Goal: Find specific page/section: Find specific page/section

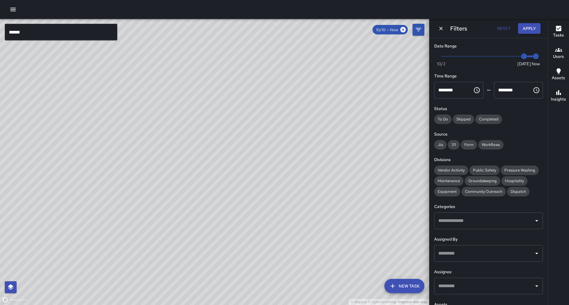
scroll to position [0, 0]
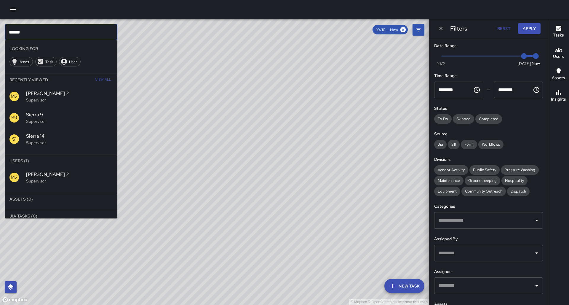
click at [39, 35] on input "******" at bounding box center [61, 32] width 113 height 17
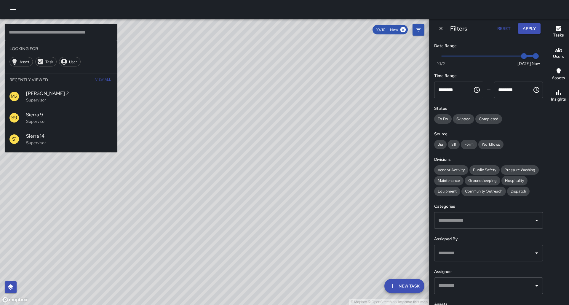
click at [268, 137] on div "© Mapbox © OpenStreetMap Improve this map" at bounding box center [214, 162] width 429 height 286
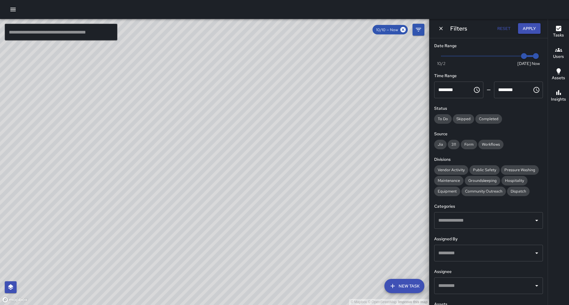
click at [79, 35] on input "text" at bounding box center [61, 32] width 113 height 17
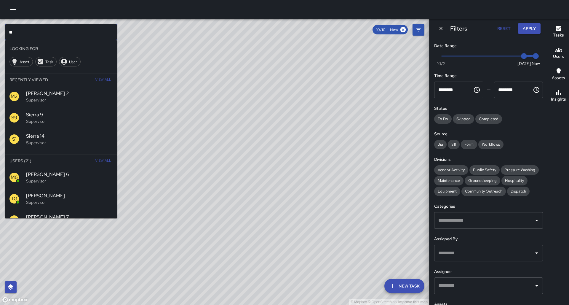
type input "*"
type input "*******"
click at [45, 166] on div "H7 Hotel 7 Supervisor" at bounding box center [61, 176] width 113 height 21
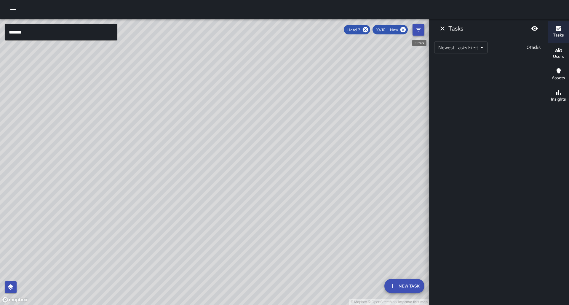
click at [417, 33] on icon "Filters" at bounding box center [418, 29] width 7 height 7
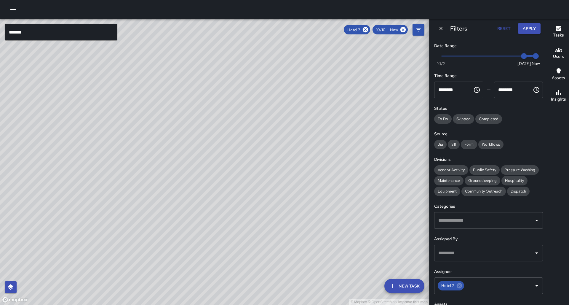
type input "*"
click at [516, 55] on span "Now [DATE] [DATE] 10:34 am" at bounding box center [488, 56] width 95 height 9
drag, startPoint x: 286, startPoint y: 52, endPoint x: 273, endPoint y: 83, distance: 34.0
click at [257, 85] on div "© Mapbox © OpenStreetMap Improve this map" at bounding box center [214, 162] width 429 height 286
drag, startPoint x: 300, startPoint y: 83, endPoint x: 256, endPoint y: 116, distance: 54.3
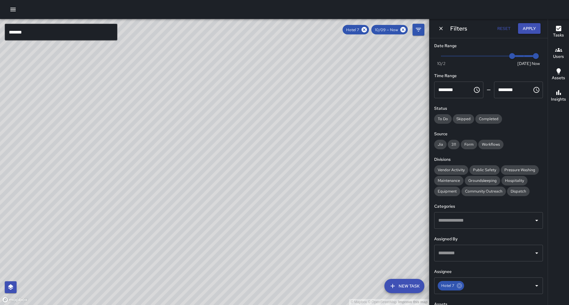
click at [261, 116] on div "© Mapbox © OpenStreetMap Improve this map" at bounding box center [214, 162] width 429 height 286
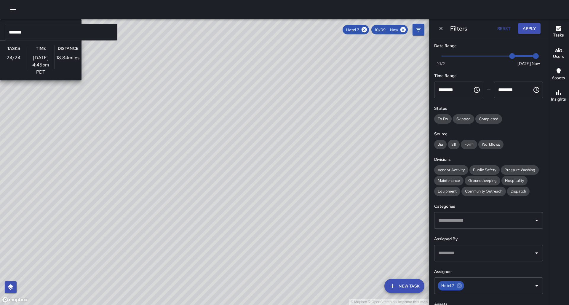
drag, startPoint x: 257, startPoint y: 92, endPoint x: 260, endPoint y: 97, distance: 5.4
click at [257, 92] on div "© Mapbox © OpenStreetMap Improve this map H7 Hotel 7 Supervisor Tasks 24 / 24 T…" at bounding box center [214, 162] width 429 height 286
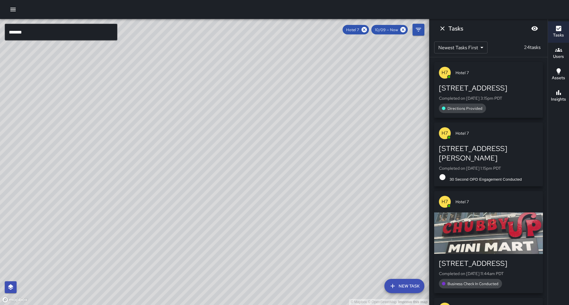
drag, startPoint x: 215, startPoint y: 125, endPoint x: 230, endPoint y: 129, distance: 15.7
click at [210, 139] on div "© Mapbox © OpenStreetMap Improve this map" at bounding box center [214, 162] width 429 height 286
drag, startPoint x: 302, startPoint y: 49, endPoint x: 232, endPoint y: 108, distance: 91.7
click at [223, 116] on div "© Mapbox © OpenStreetMap Improve this map" at bounding box center [214, 162] width 429 height 286
click at [367, 28] on icon at bounding box center [363, 29] width 5 height 5
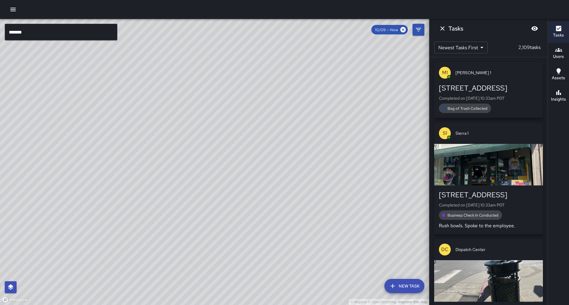
drag, startPoint x: 49, startPoint y: 34, endPoint x: 46, endPoint y: 33, distance: 3.1
click at [49, 34] on input "*******" at bounding box center [61, 32] width 113 height 17
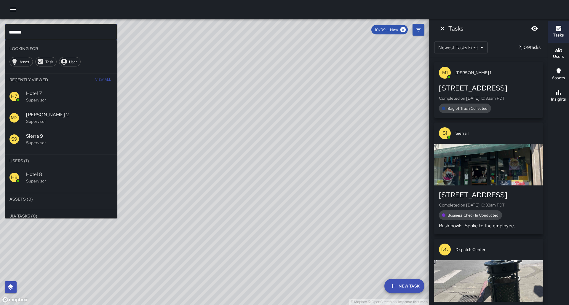
click at [32, 166] on div "H8 Hotel 8 Supervisor" at bounding box center [61, 176] width 113 height 21
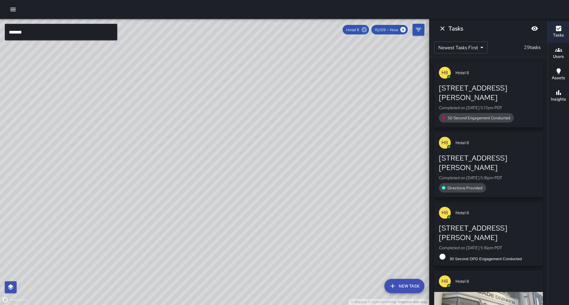
click at [367, 29] on icon at bounding box center [363, 29] width 5 height 5
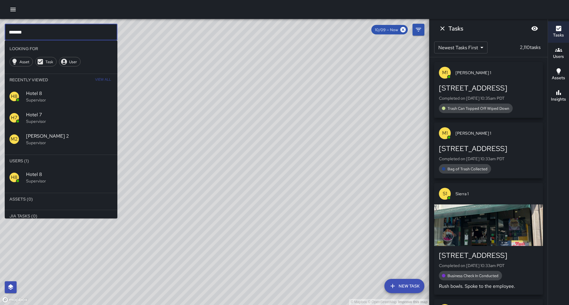
click at [55, 32] on input "*******" at bounding box center [61, 32] width 113 height 17
type input "*******"
click at [48, 171] on span "Hotel 9" at bounding box center [69, 174] width 87 height 7
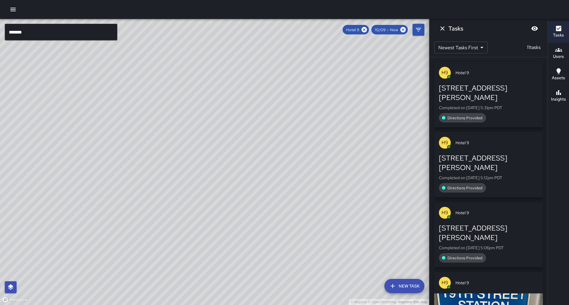
drag, startPoint x: 137, startPoint y: 134, endPoint x: 146, endPoint y: 132, distance: 9.4
click at [135, 105] on div "© Mapbox © OpenStreetMap Improve this map" at bounding box center [214, 162] width 429 height 286
click at [367, 31] on icon at bounding box center [363, 29] width 5 height 5
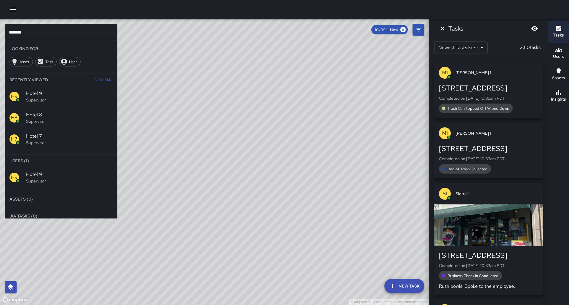
click at [71, 33] on input "*******" at bounding box center [61, 32] width 113 height 17
click at [416, 29] on icon "Filters" at bounding box center [418, 29] width 7 height 7
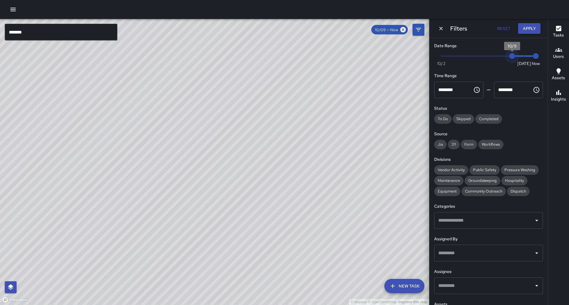
drag, startPoint x: 513, startPoint y: 54, endPoint x: 507, endPoint y: 54, distance: 5.6
click at [509, 54] on span "10/9" at bounding box center [512, 56] width 6 height 6
type input "*"
click at [506, 54] on span "Now [DATE] [DATE] 10:35 am" at bounding box center [488, 56] width 95 height 9
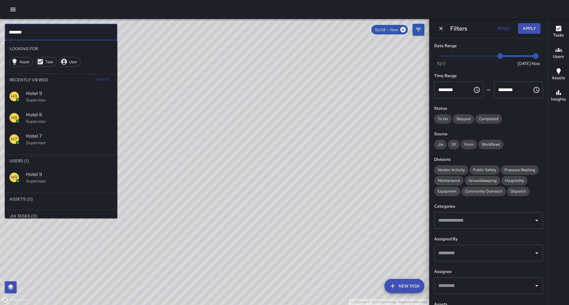
click at [54, 32] on input "*******" at bounding box center [61, 32] width 113 height 17
click at [45, 178] on p "Supervisor" at bounding box center [69, 181] width 87 height 6
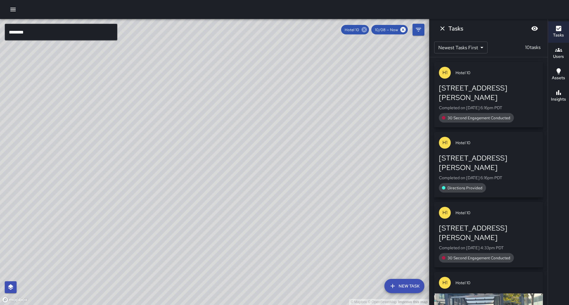
click at [367, 30] on icon at bounding box center [364, 29] width 7 height 7
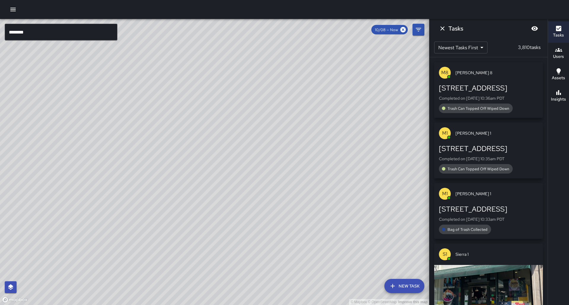
click at [32, 31] on input "********" at bounding box center [61, 32] width 113 height 17
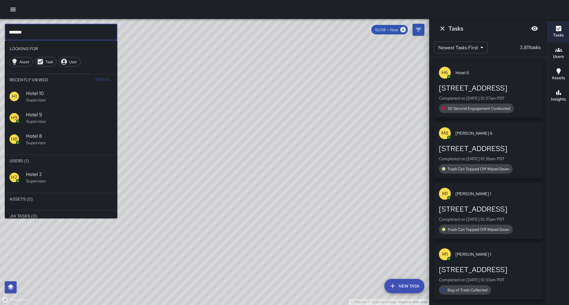
type input "*******"
click at [31, 178] on p "Supervisor" at bounding box center [69, 181] width 87 height 6
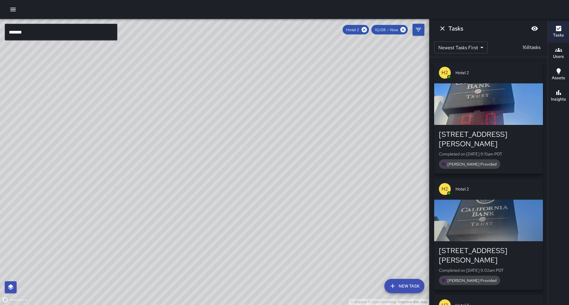
drag, startPoint x: 124, startPoint y: 126, endPoint x: 152, endPoint y: 153, distance: 39.0
click at [121, 121] on div "© Mapbox © OpenStreetMap Improve this map" at bounding box center [214, 162] width 429 height 286
click at [367, 31] on icon at bounding box center [363, 29] width 5 height 5
